Goal: Information Seeking & Learning: Learn about a topic

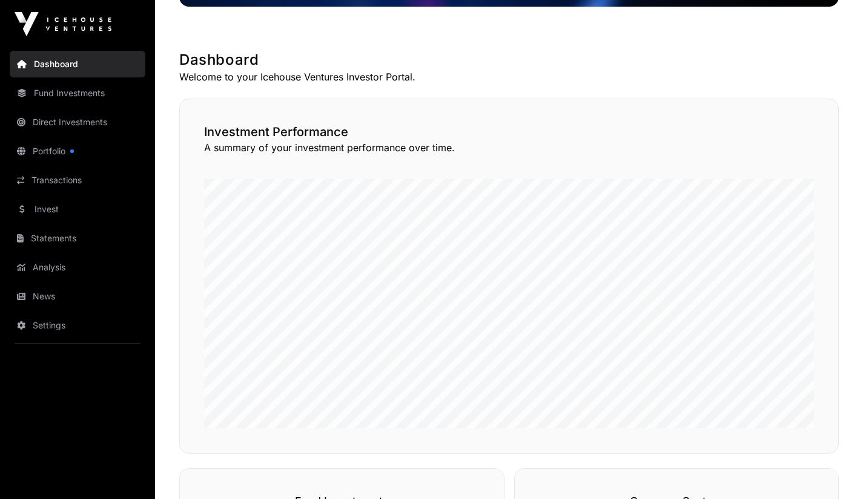
scroll to position [143, 0]
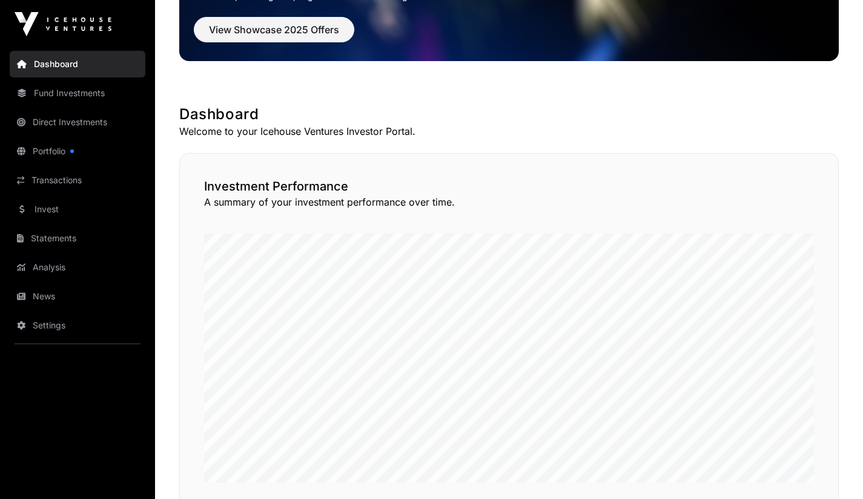
click at [76, 125] on link "Direct Investments" at bounding box center [78, 122] width 136 height 27
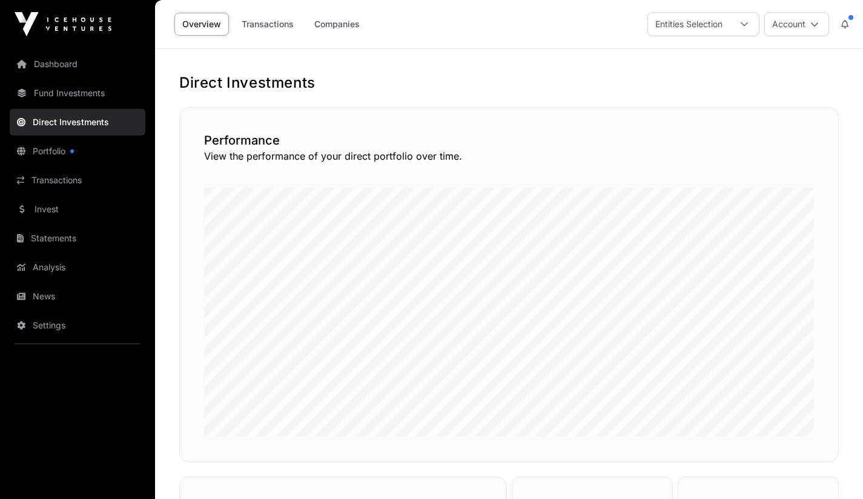
click at [344, 31] on link "Companies" at bounding box center [336, 24] width 61 height 23
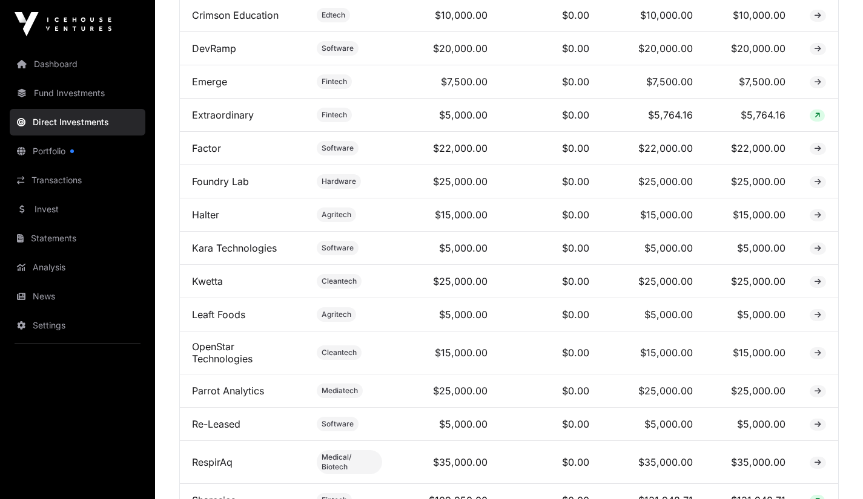
scroll to position [607, 0]
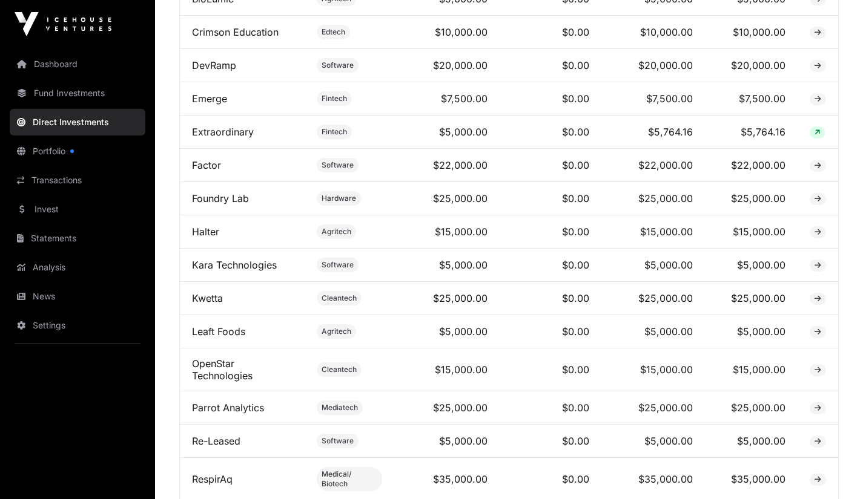
click at [212, 71] on link "DevRamp" at bounding box center [214, 65] width 44 height 12
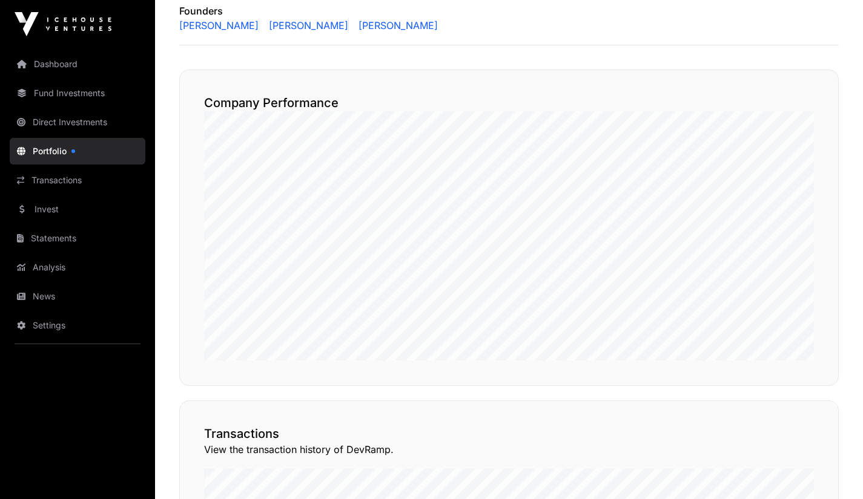
scroll to position [614, 0]
click at [46, 157] on link "Portfolio" at bounding box center [78, 151] width 136 height 27
click at [44, 153] on link "Portfolio" at bounding box center [78, 151] width 136 height 27
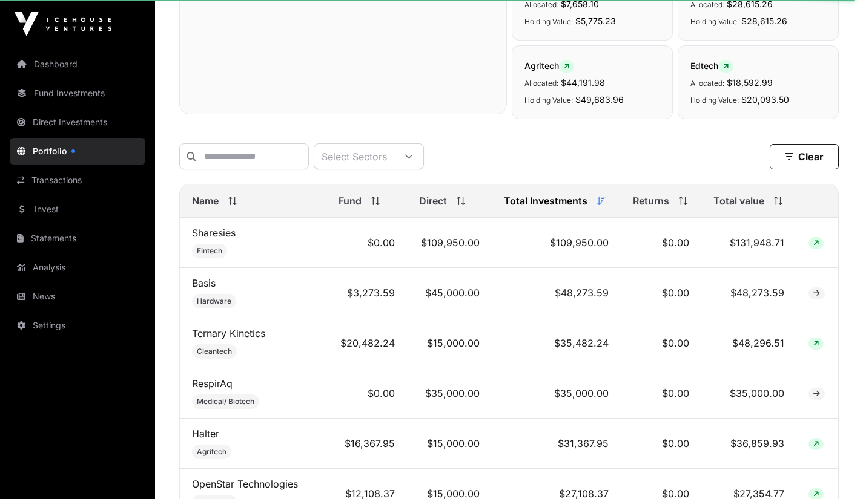
scroll to position [379, 0]
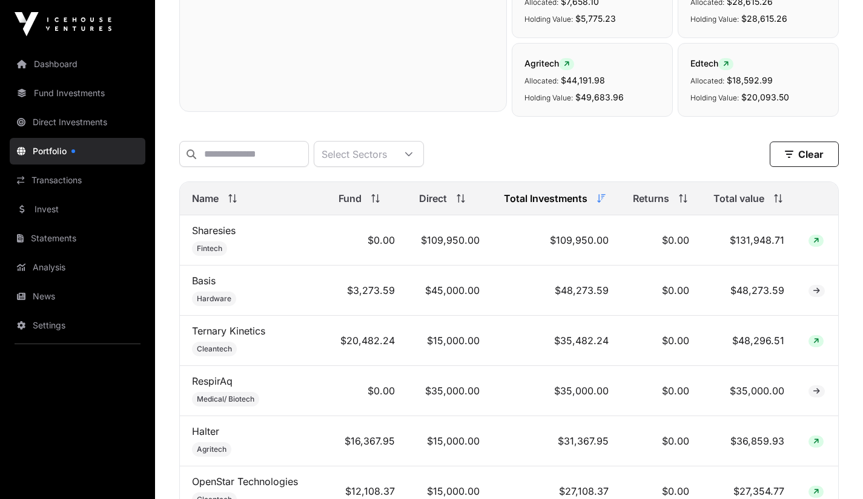
click at [83, 157] on link "Portfolio" at bounding box center [78, 151] width 136 height 27
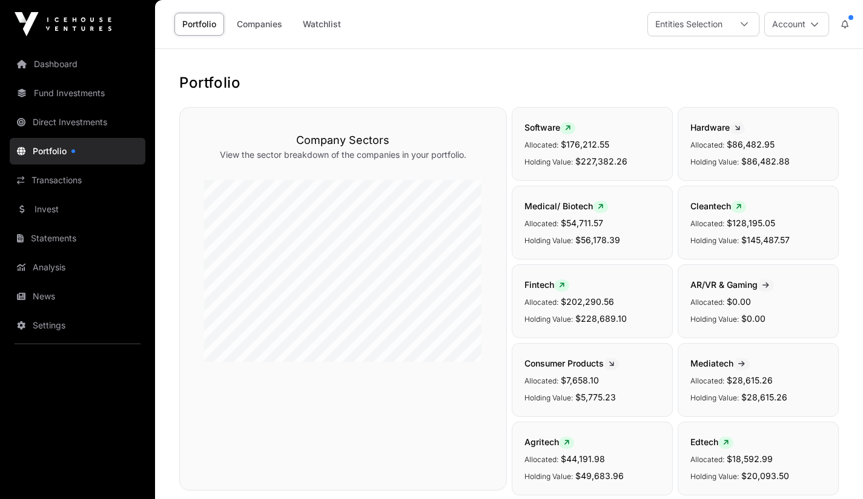
click at [328, 22] on link "Watchlist" at bounding box center [322, 24] width 54 height 23
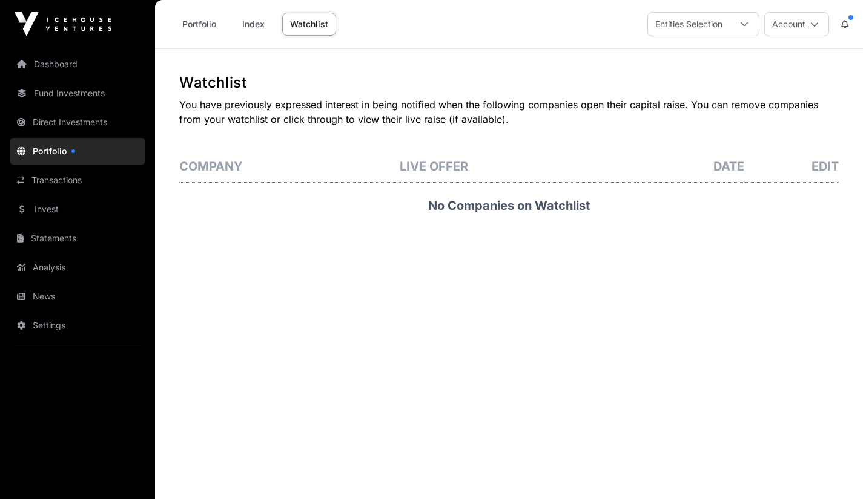
click at [257, 24] on link "Index" at bounding box center [253, 24] width 48 height 23
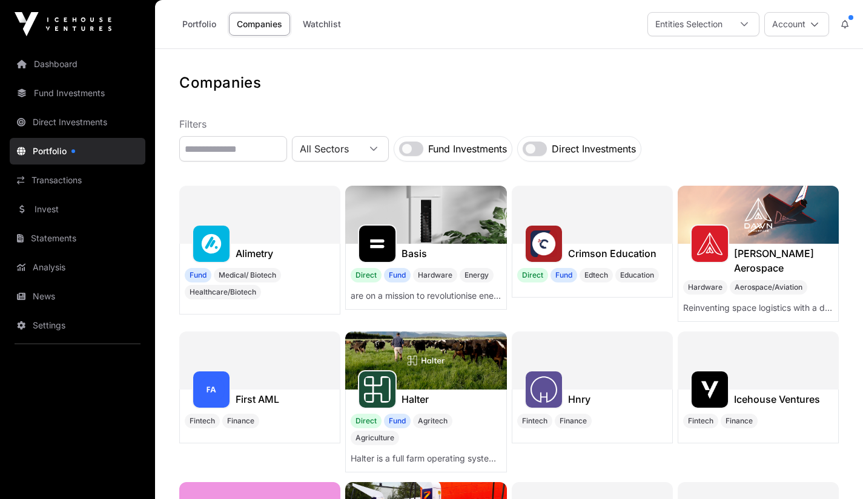
click at [201, 24] on link "Portfolio" at bounding box center [199, 24] width 50 height 23
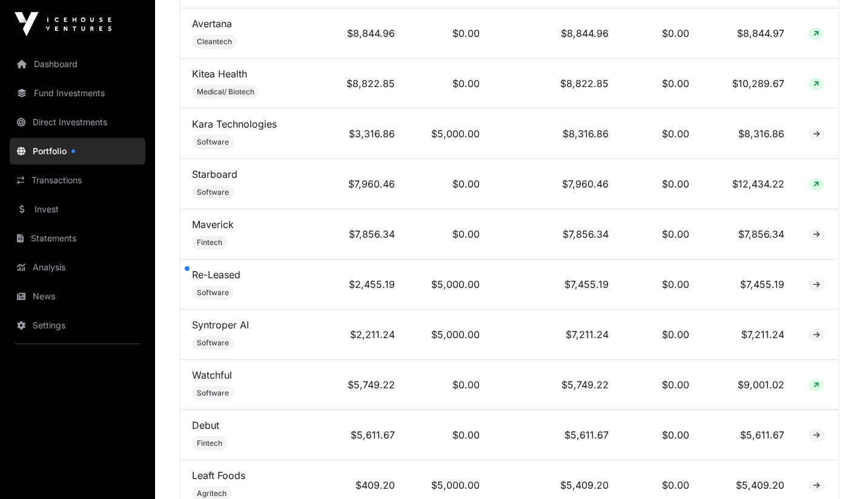
scroll to position [1640, 0]
click at [237, 281] on link "Re-Leased" at bounding box center [216, 276] width 48 height 12
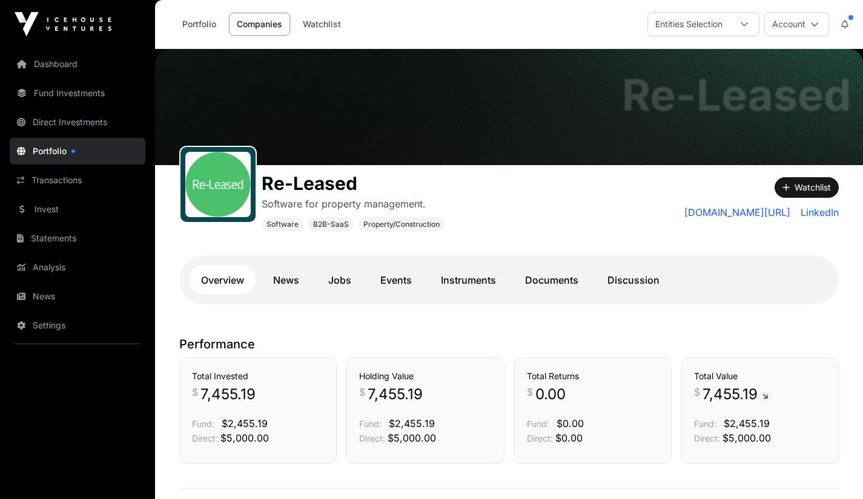
click at [545, 283] on link "Documents" at bounding box center [551, 280] width 77 height 29
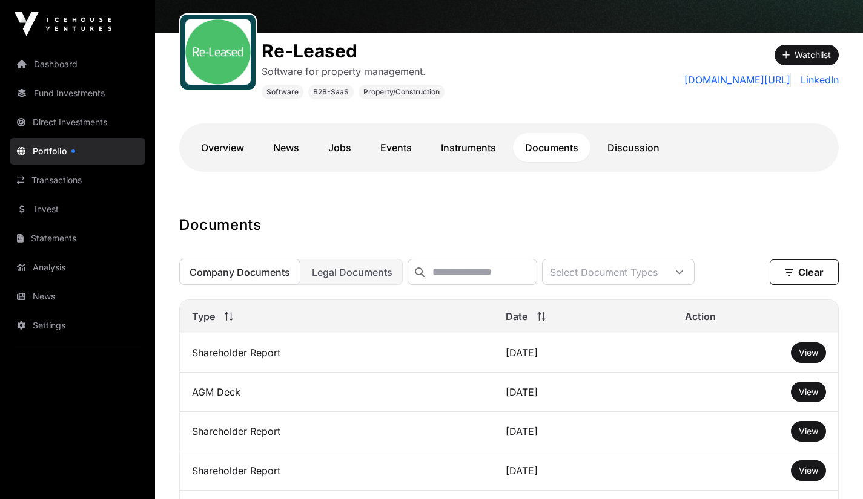
scroll to position [140, 0]
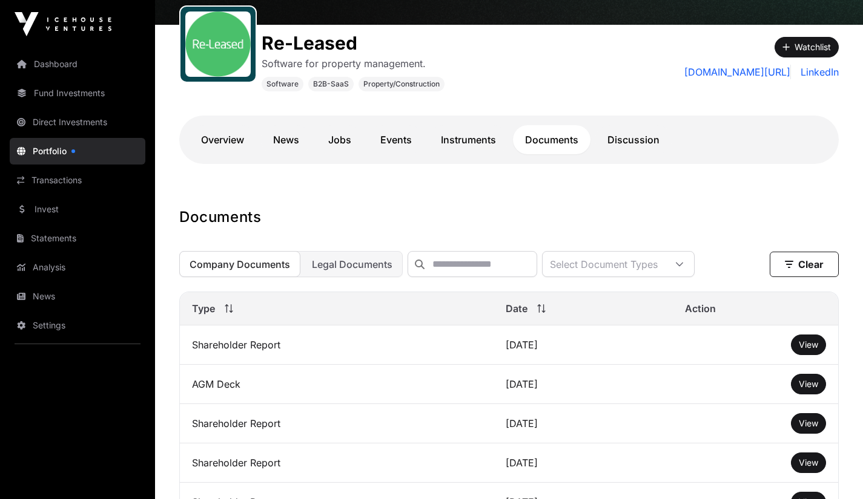
click at [224, 133] on link "Overview" at bounding box center [222, 139] width 67 height 29
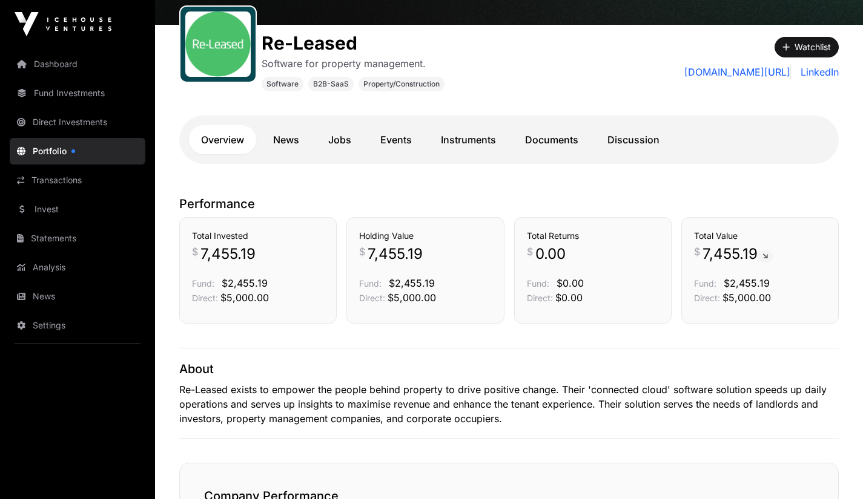
click at [286, 140] on link "News" at bounding box center [286, 139] width 50 height 29
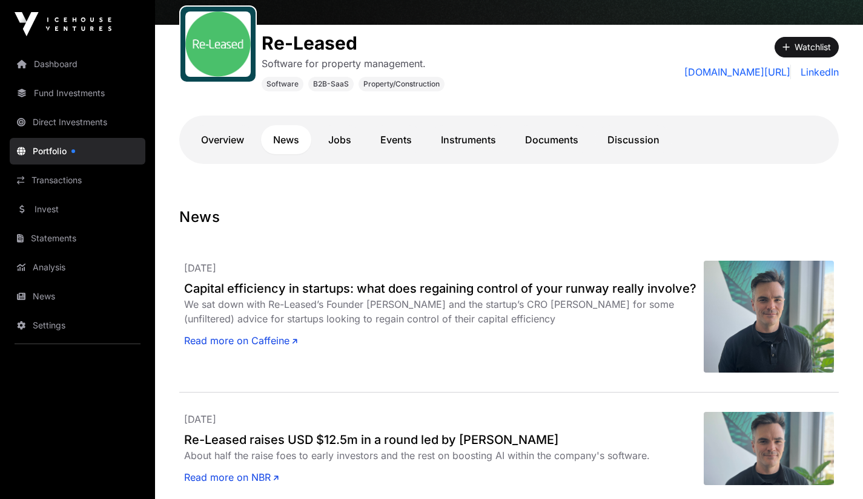
click at [339, 140] on link "Jobs" at bounding box center [339, 139] width 47 height 29
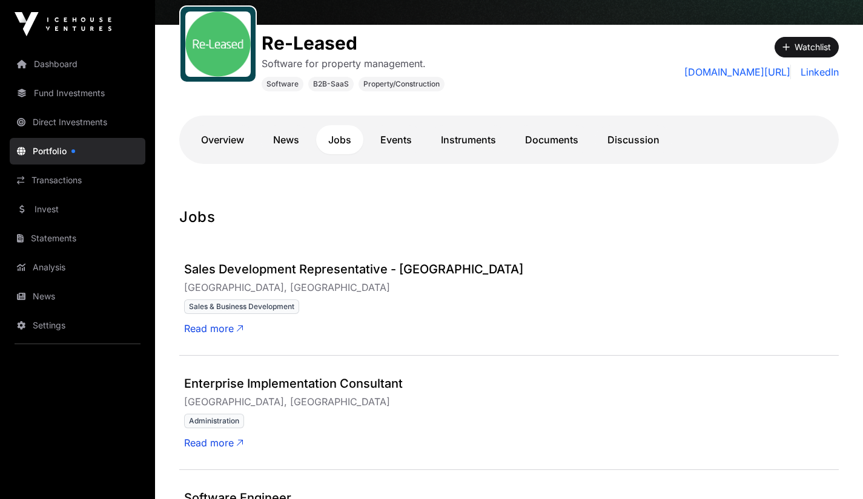
click at [392, 143] on link "Events" at bounding box center [396, 139] width 56 height 29
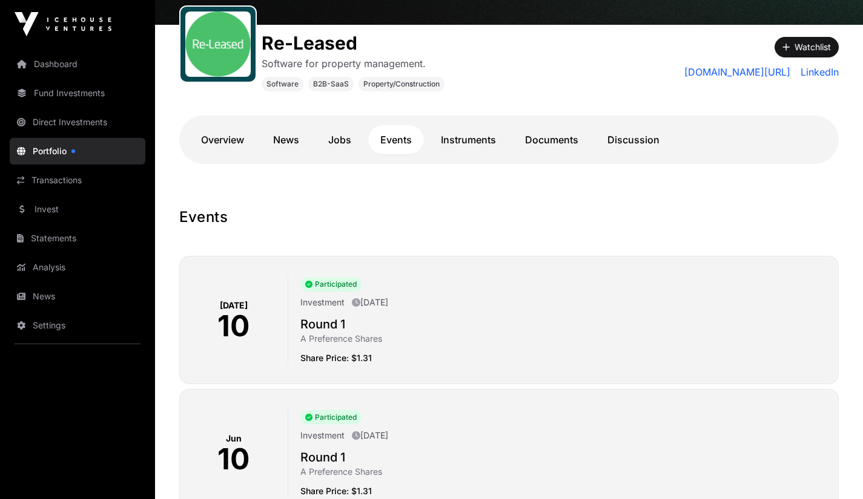
click at [459, 147] on link "Instruments" at bounding box center [468, 139] width 79 height 29
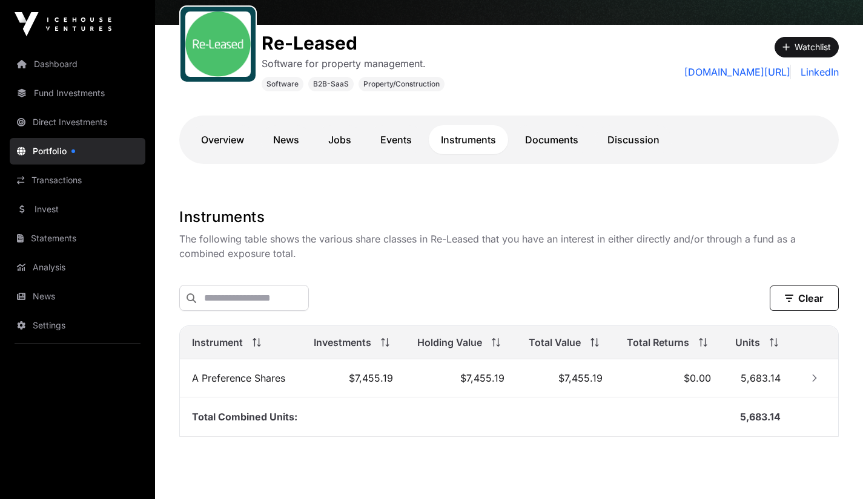
click at [533, 146] on link "Documents" at bounding box center [551, 139] width 77 height 29
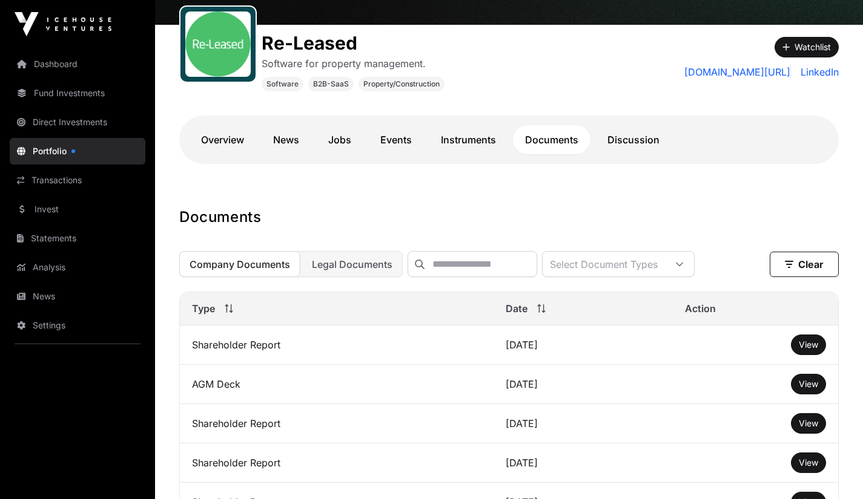
click at [637, 145] on link "Discussion" at bounding box center [633, 139] width 76 height 29
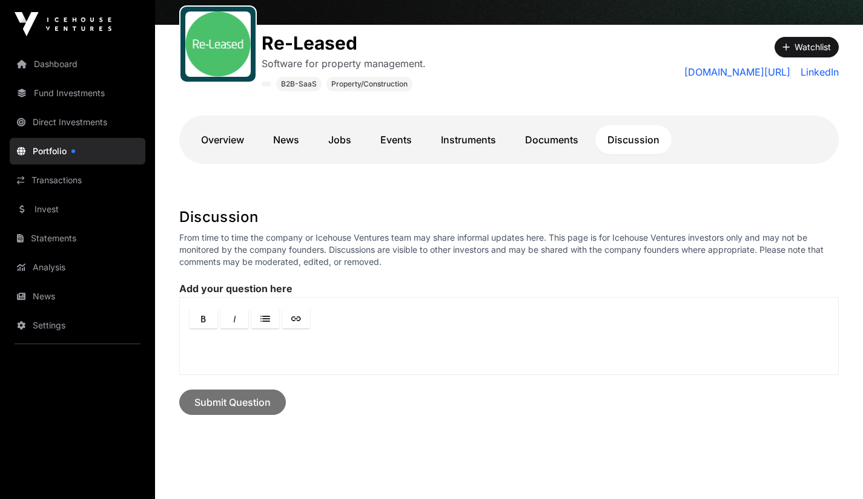
click at [556, 142] on link "Documents" at bounding box center [551, 139] width 77 height 29
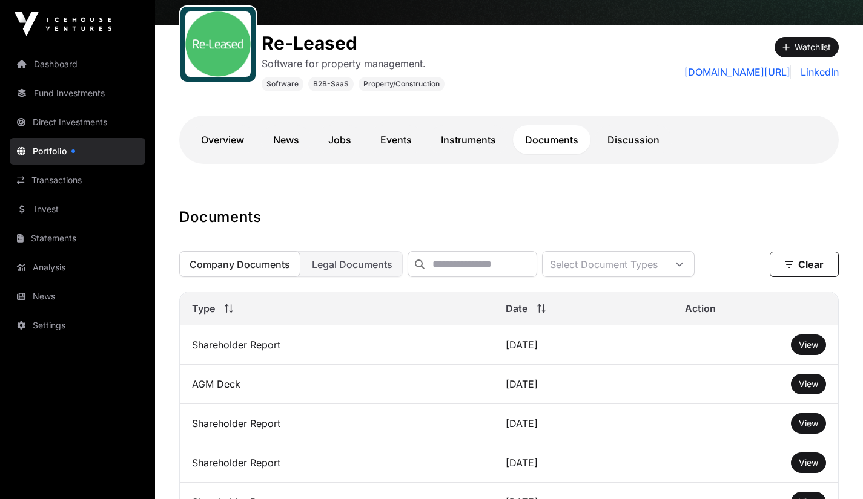
click at [473, 139] on link "Instruments" at bounding box center [468, 139] width 79 height 29
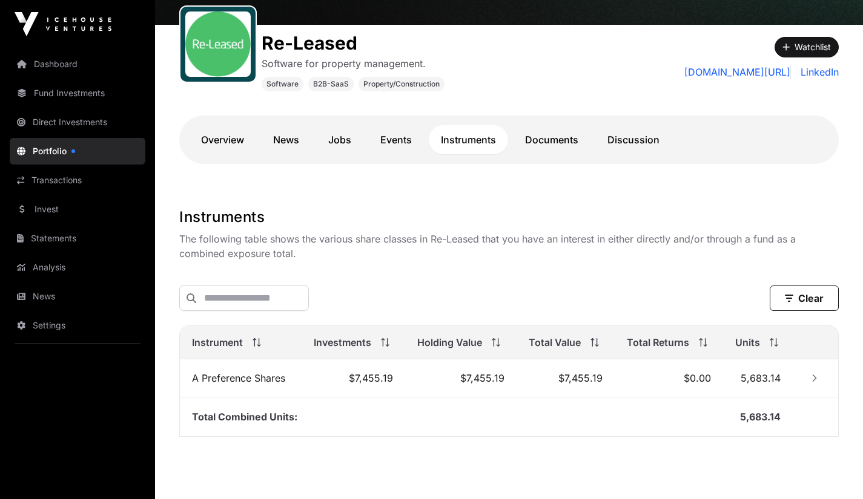
click at [389, 138] on link "Events" at bounding box center [396, 139] width 56 height 29
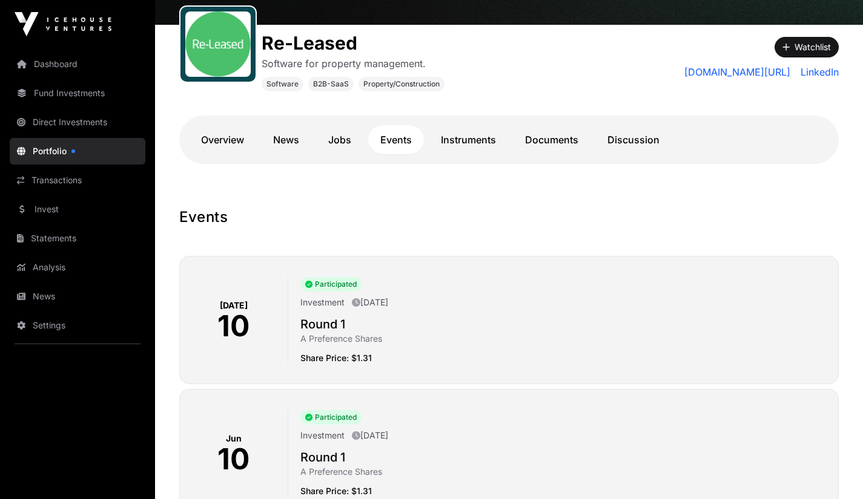
click at [337, 144] on link "Jobs" at bounding box center [339, 139] width 47 height 29
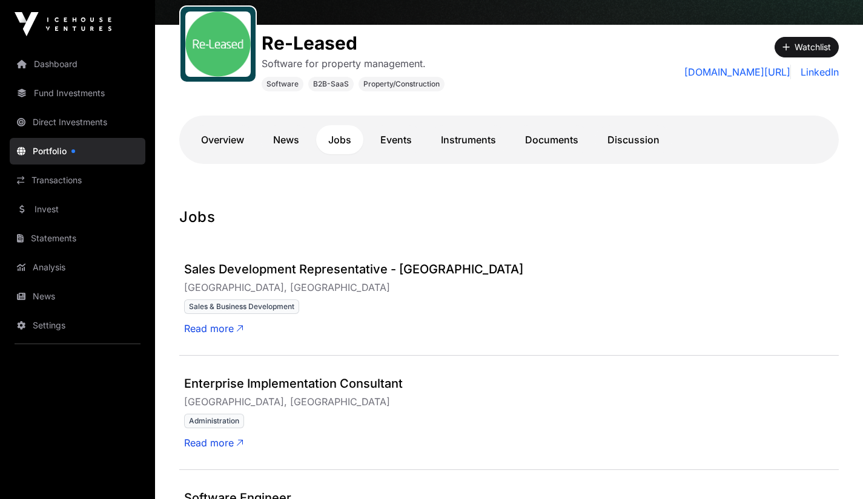
click at [283, 143] on link "News" at bounding box center [286, 139] width 50 height 29
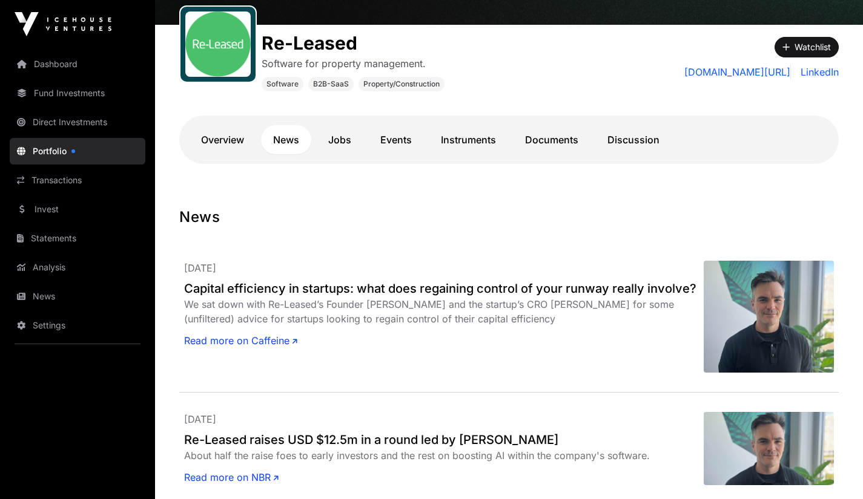
click at [240, 138] on link "Overview" at bounding box center [222, 139] width 67 height 29
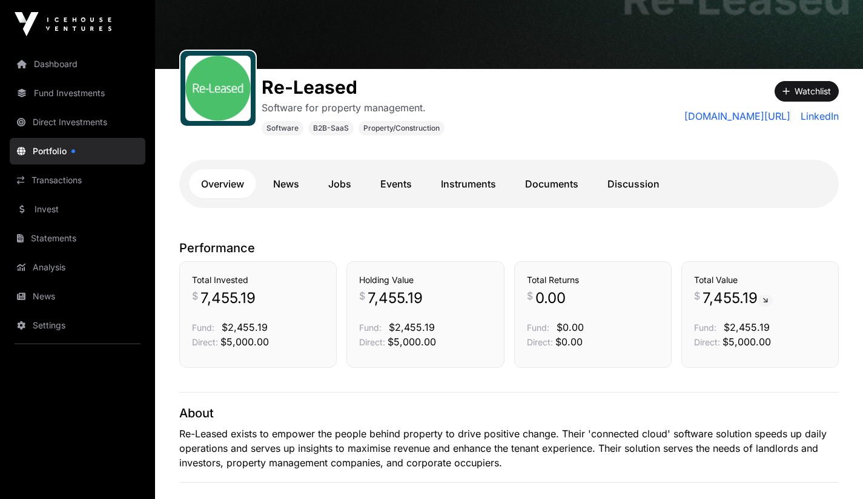
scroll to position [95, 0]
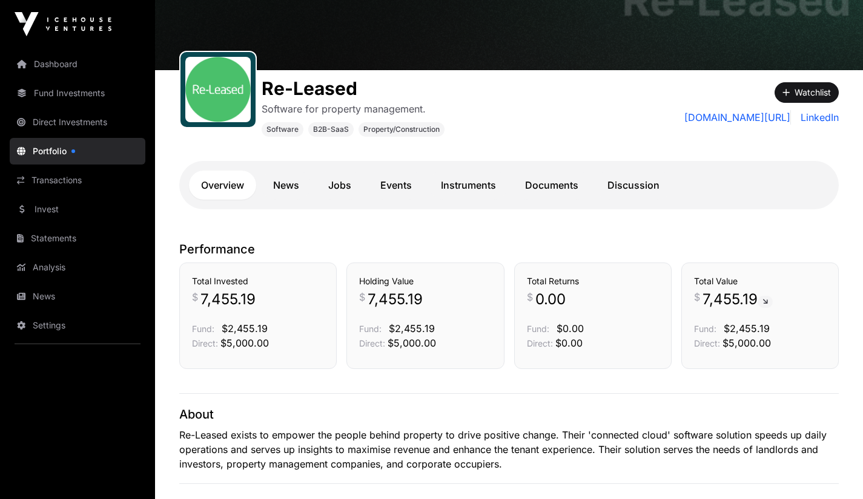
click at [68, 65] on link "Dashboard" at bounding box center [78, 64] width 136 height 27
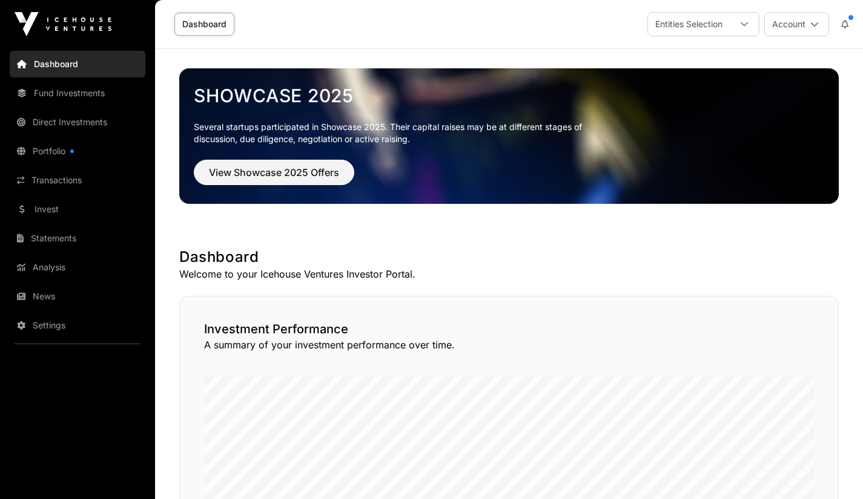
click at [57, 147] on link "Portfolio" at bounding box center [78, 151] width 136 height 27
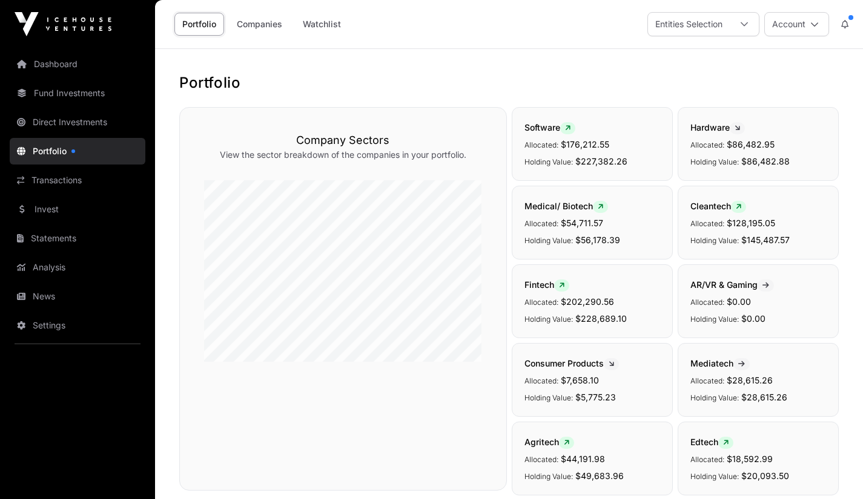
click at [849, 21] on button at bounding box center [845, 24] width 22 height 23
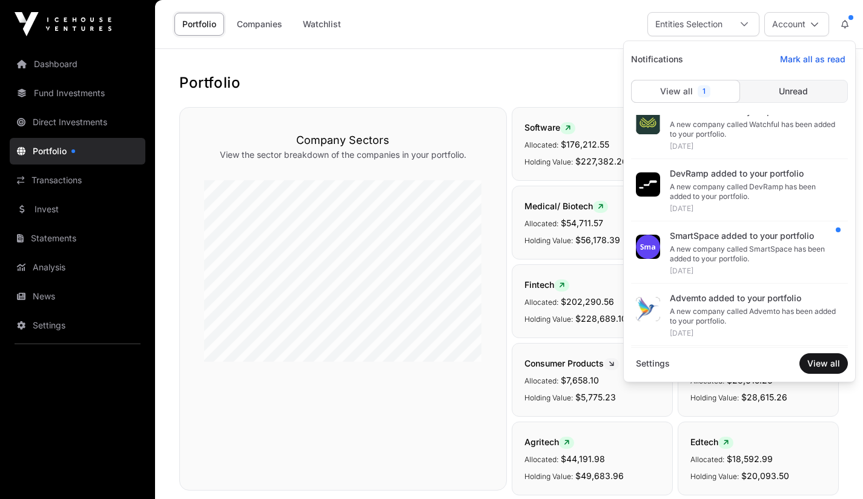
scroll to position [67, 0]
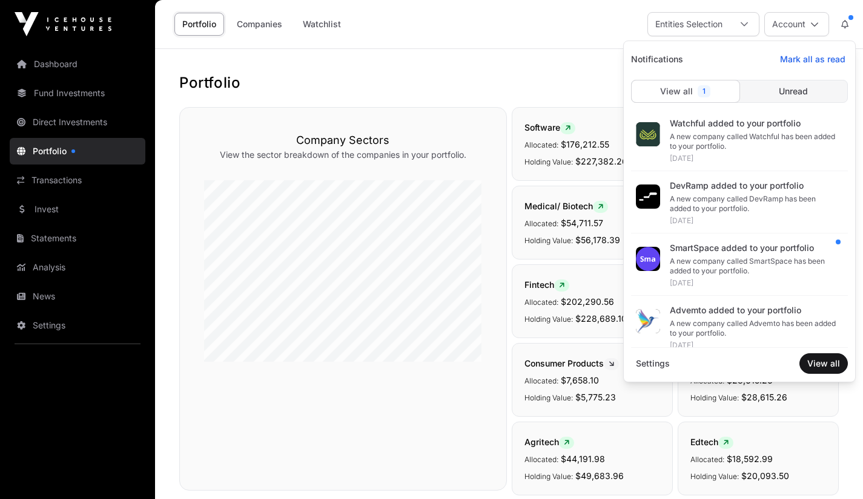
click at [794, 91] on span "Unread" at bounding box center [792, 91] width 29 height 12
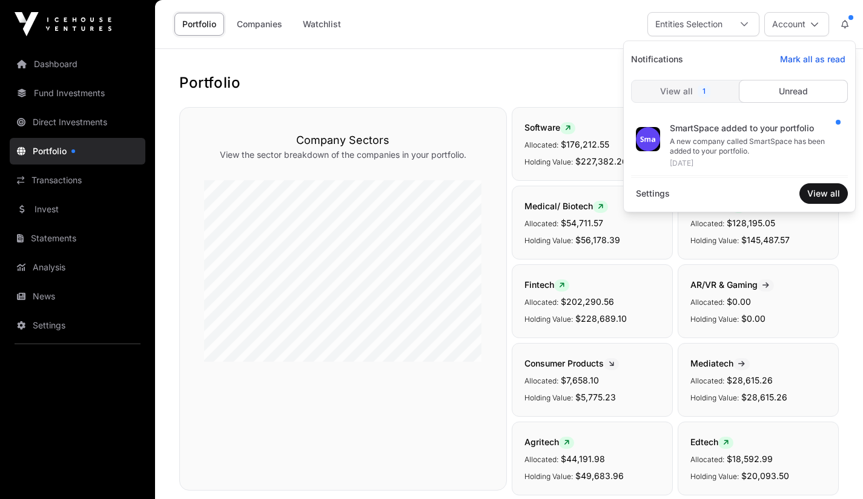
click at [771, 127] on div "SmartSpace added to your portfolio" at bounding box center [754, 128] width 168 height 12
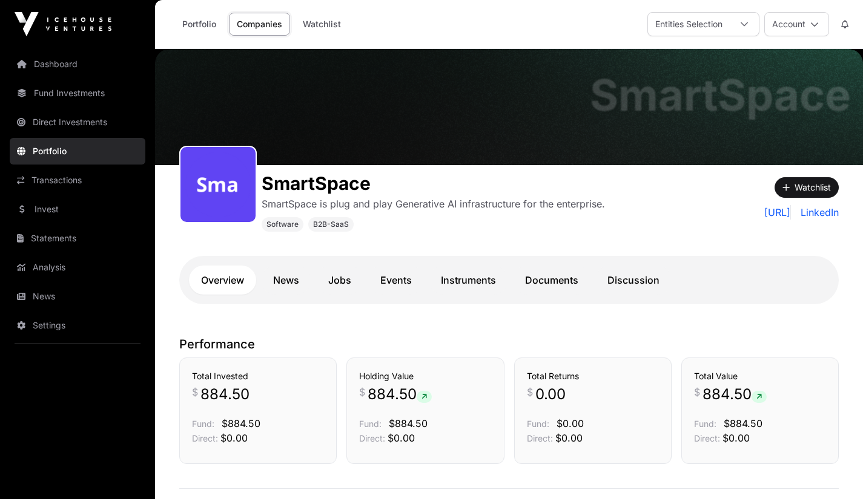
click at [843, 26] on icon at bounding box center [844, 24] width 7 height 8
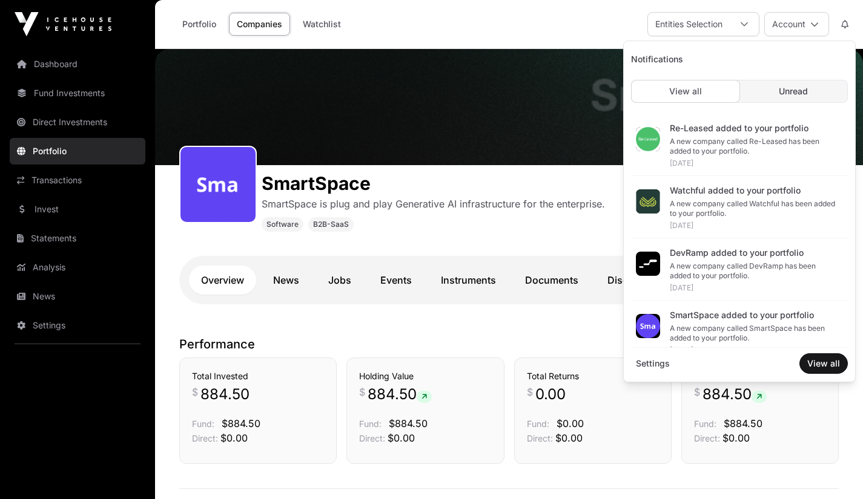
scroll to position [2, 0]
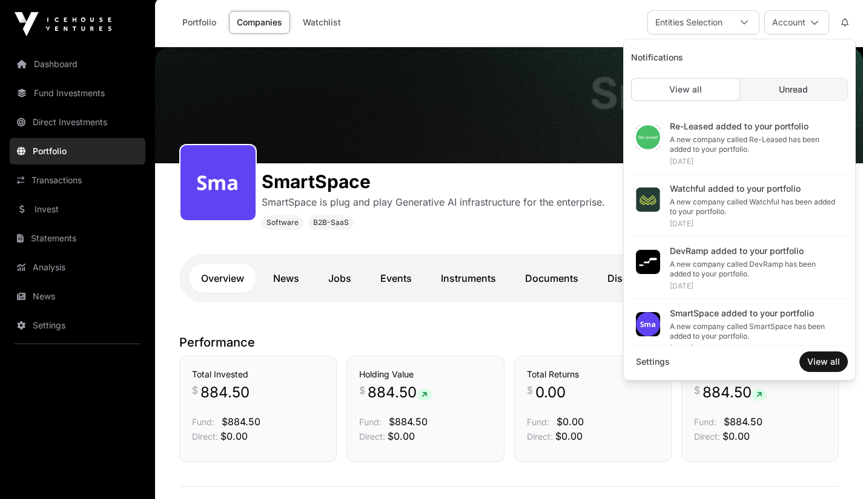
click at [794, 30] on button "Account" at bounding box center [796, 22] width 65 height 24
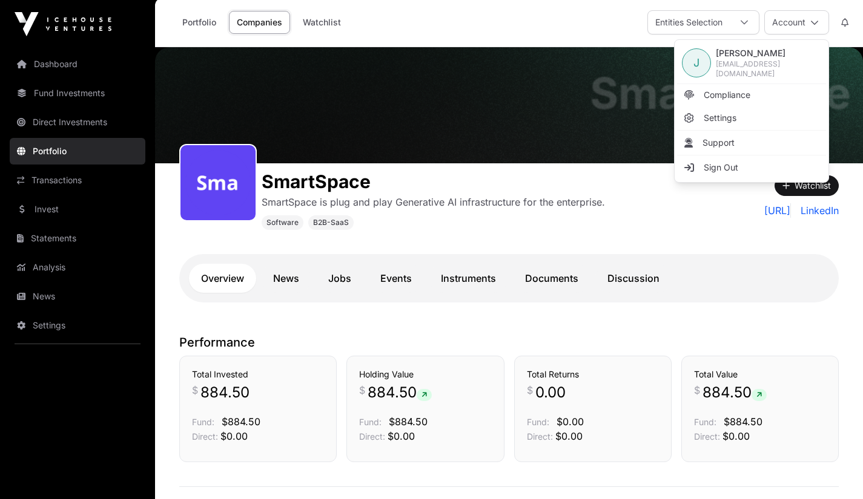
click at [788, 22] on button "Account" at bounding box center [796, 22] width 65 height 24
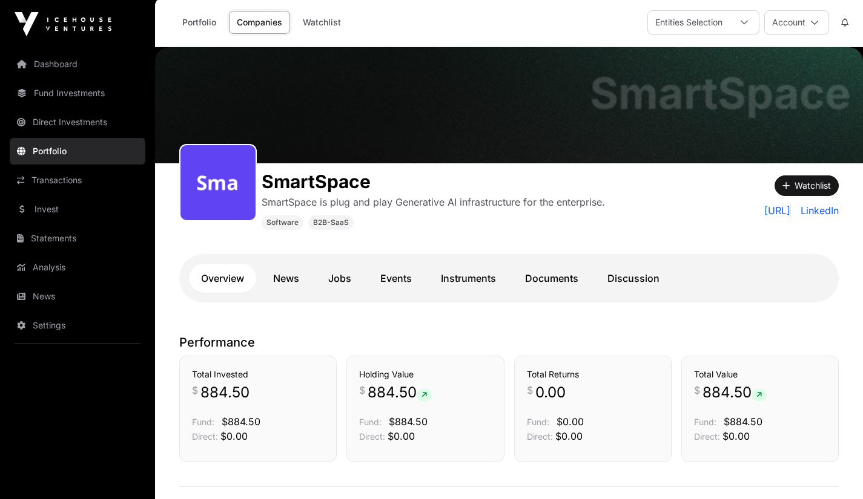
click at [788, 23] on button "Account" at bounding box center [796, 22] width 65 height 24
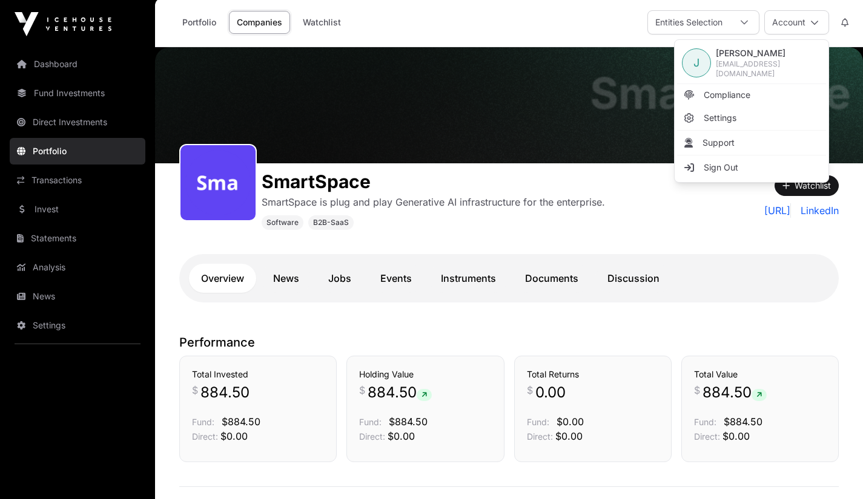
click at [645, 199] on div "SmartSpace SmartSpace is plug and play Generative AI infrastructure for the ent…" at bounding box center [426, 196] width 495 height 67
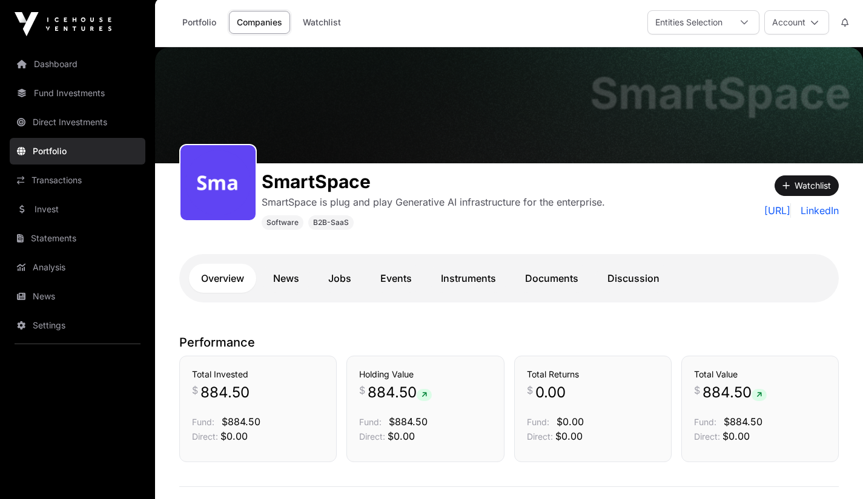
click at [201, 16] on link "Portfolio" at bounding box center [199, 22] width 50 height 23
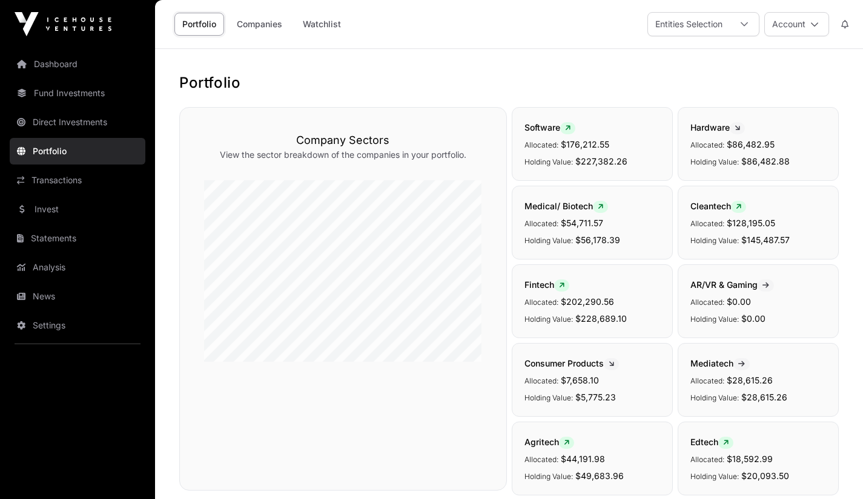
click at [260, 25] on link "Companies" at bounding box center [259, 24] width 61 height 23
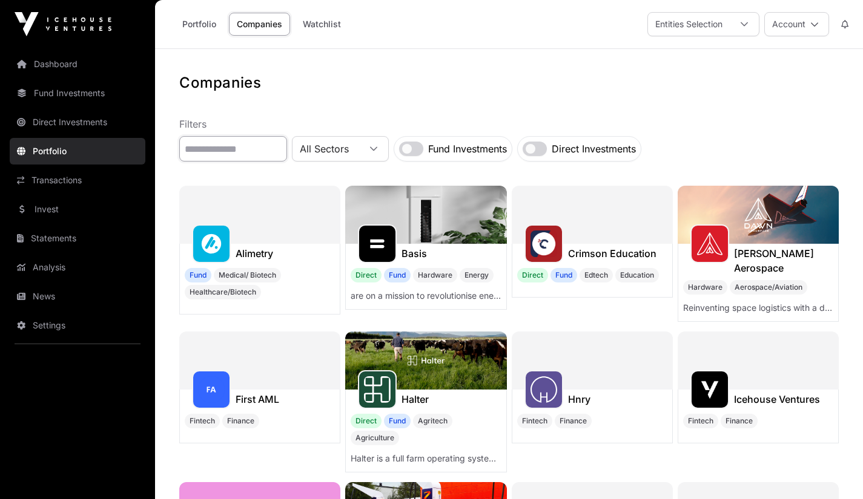
click at [234, 147] on input "text" at bounding box center [233, 148] width 108 height 25
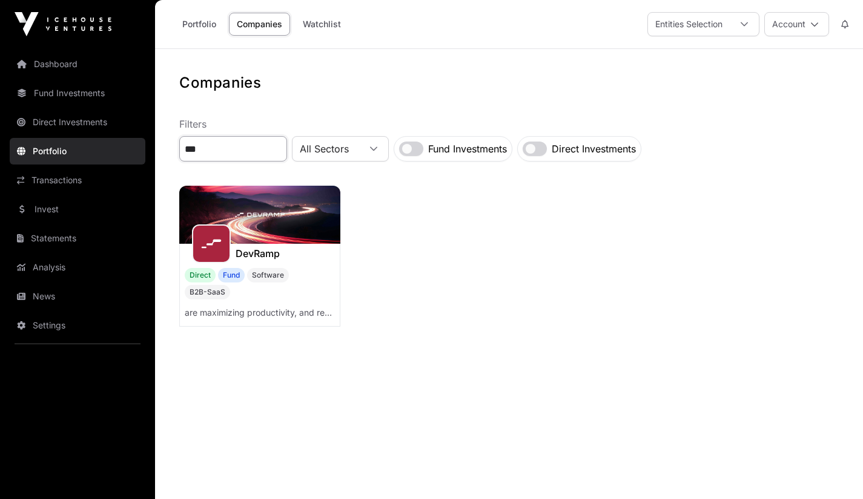
type input "***"
click at [252, 254] on h1 "DevRamp" at bounding box center [257, 253] width 44 height 15
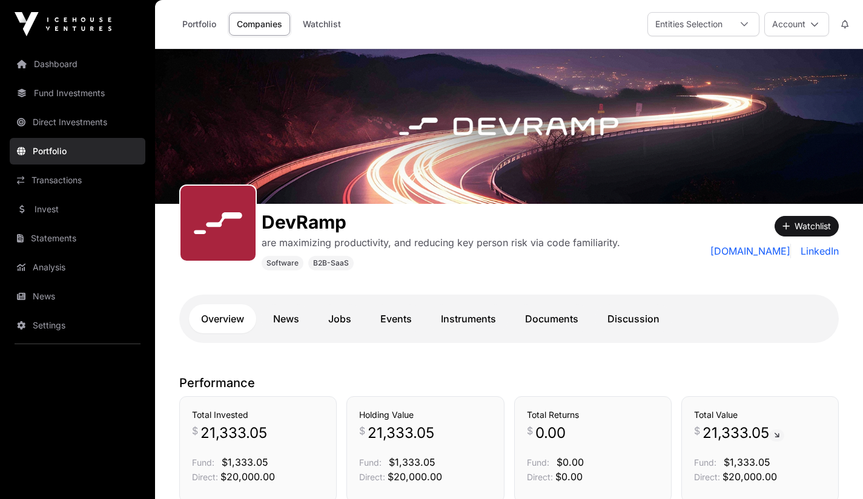
click at [405, 320] on link "Events" at bounding box center [396, 318] width 56 height 29
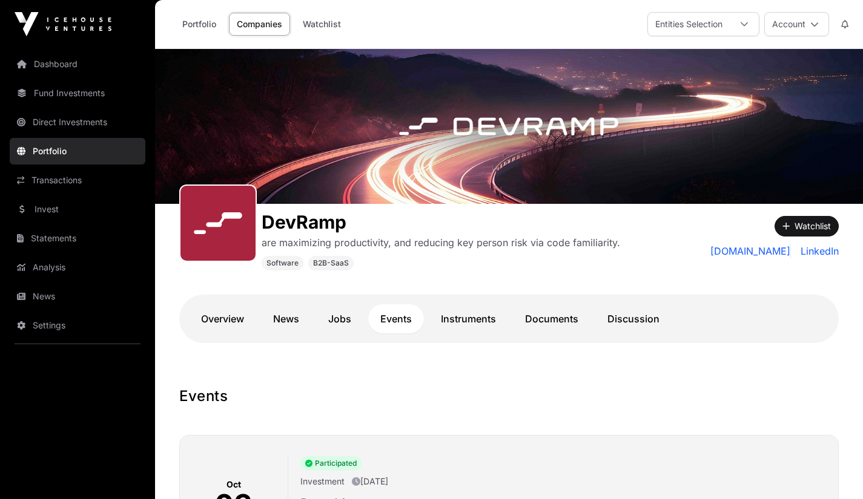
click at [60, 68] on link "Dashboard" at bounding box center [78, 64] width 136 height 27
